Goal: Task Accomplishment & Management: Manage account settings

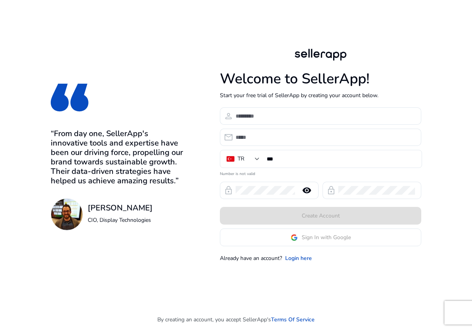
click at [304, 241] on app-google-signin "Sign In with Google" at bounding box center [320, 237] width 201 height 18
click at [299, 258] on link "Login here" at bounding box center [298, 258] width 27 height 8
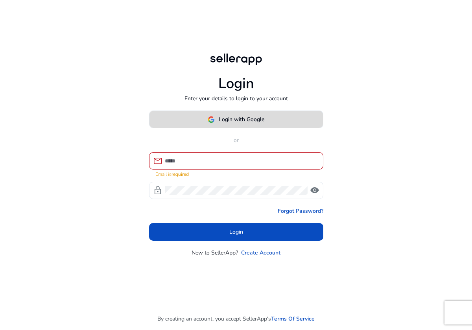
click at [236, 123] on span "Login with Google" at bounding box center [242, 119] width 46 height 8
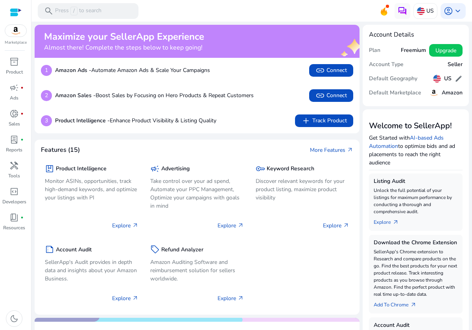
scroll to position [236, 0]
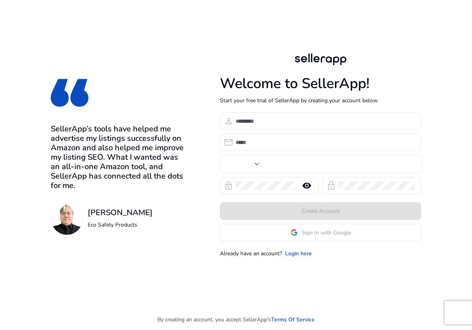
type input "***"
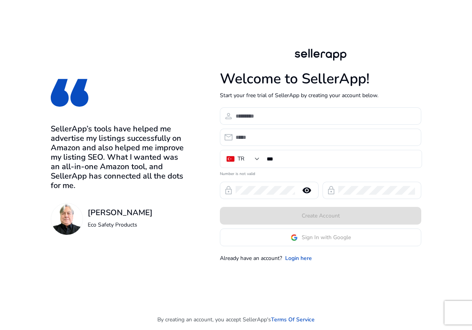
click at [313, 237] on span "Sign In with Google" at bounding box center [326, 237] width 49 height 8
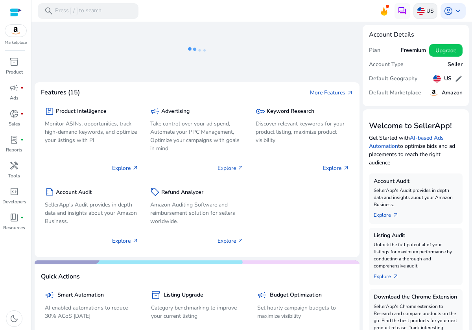
click at [429, 15] on p "US" at bounding box center [429, 11] width 7 height 14
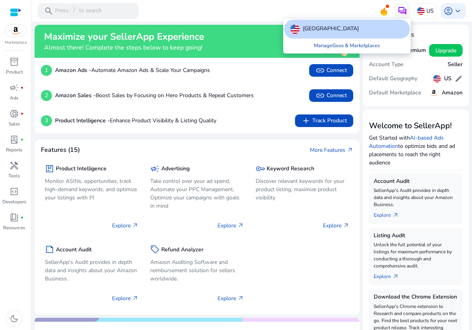
click at [365, 46] on link "Manage Geos & Marketplaces" at bounding box center [347, 46] width 79 height 14
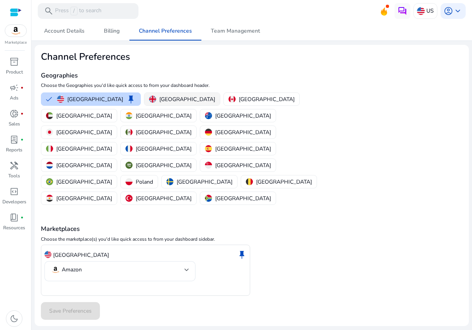
click at [159, 99] on p "United Kingdom" at bounding box center [187, 99] width 56 height 8
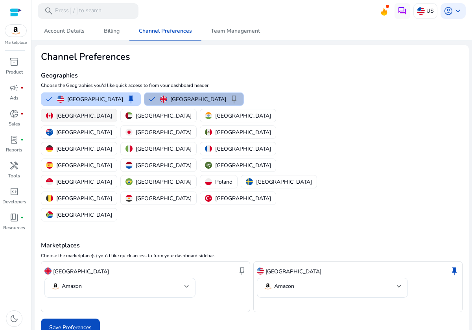
click at [112, 112] on p "Canada" at bounding box center [84, 116] width 56 height 8
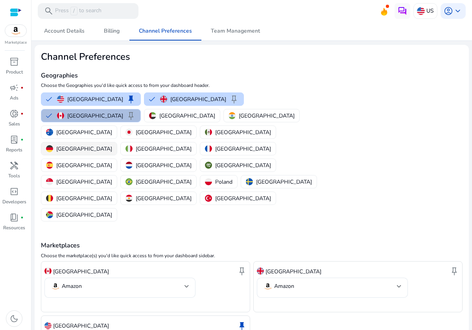
click at [73, 145] on p "Germany" at bounding box center [84, 149] width 56 height 8
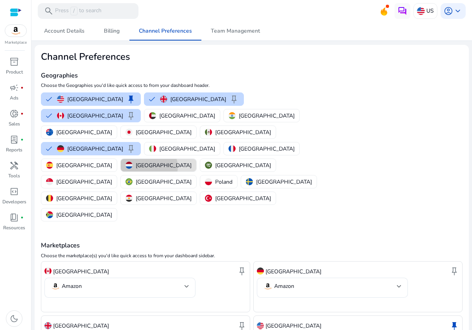
click at [192, 161] on p "Netherlands" at bounding box center [164, 165] width 56 height 8
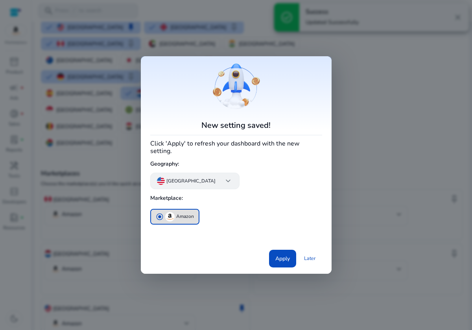
click at [223, 176] on span "keyboard_arrow_down" at bounding box center [227, 180] width 9 height 9
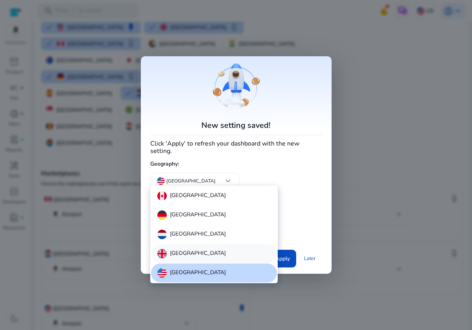
click at [190, 251] on p "United Kingdom" at bounding box center [198, 253] width 56 height 9
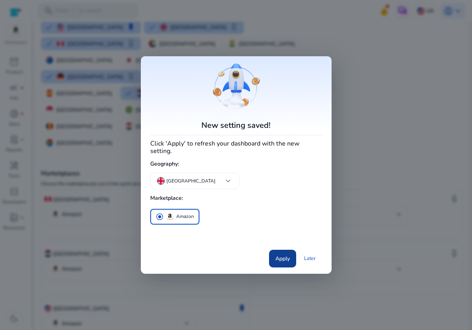
click at [282, 254] on span "Apply" at bounding box center [282, 258] width 15 height 8
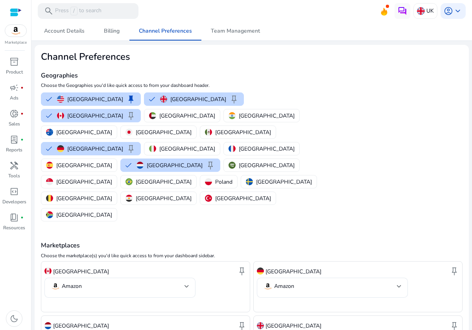
scroll to position [0, 0]
